Goal: Contribute content: Add original content to the website for others to see

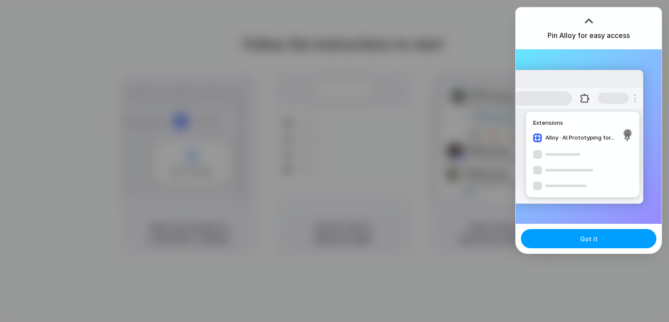
click at [582, 233] on button "Got it" at bounding box center [589, 238] width 136 height 19
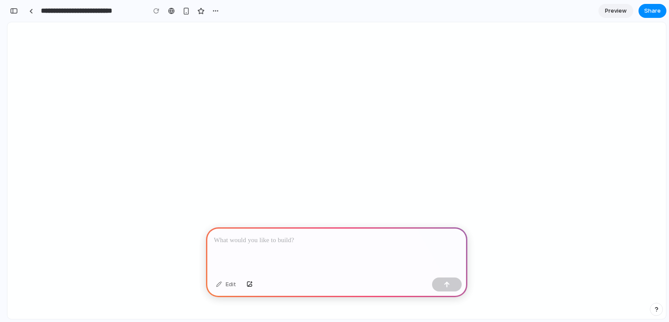
click at [267, 251] on div at bounding box center [336, 250] width 261 height 47
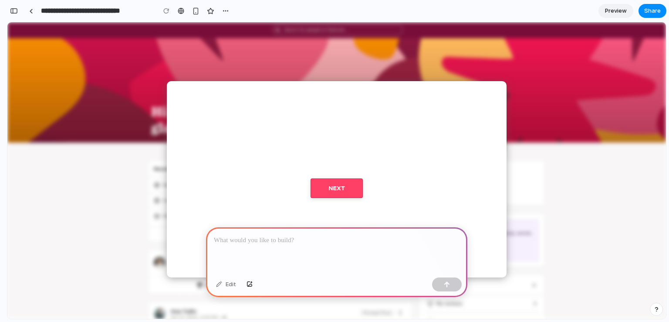
click at [346, 181] on button "next" at bounding box center [337, 188] width 52 height 20
click at [350, 190] on button "next" at bounding box center [337, 188] width 52 height 20
click at [328, 266] on div at bounding box center [336, 250] width 261 height 47
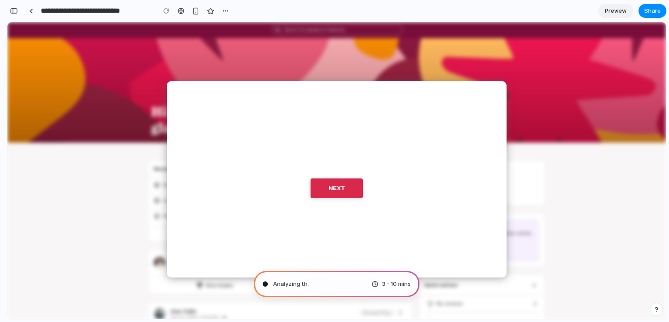
type input "**********"
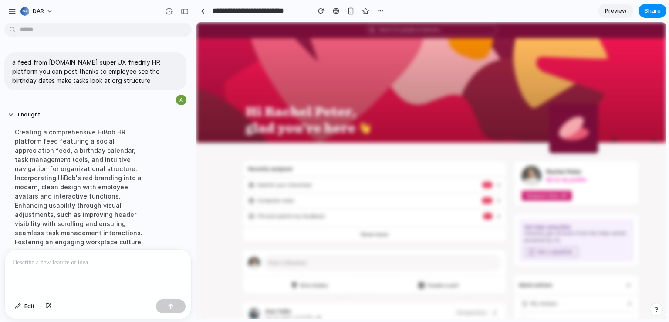
scroll to position [14, 0]
